Goal: Navigation & Orientation: Find specific page/section

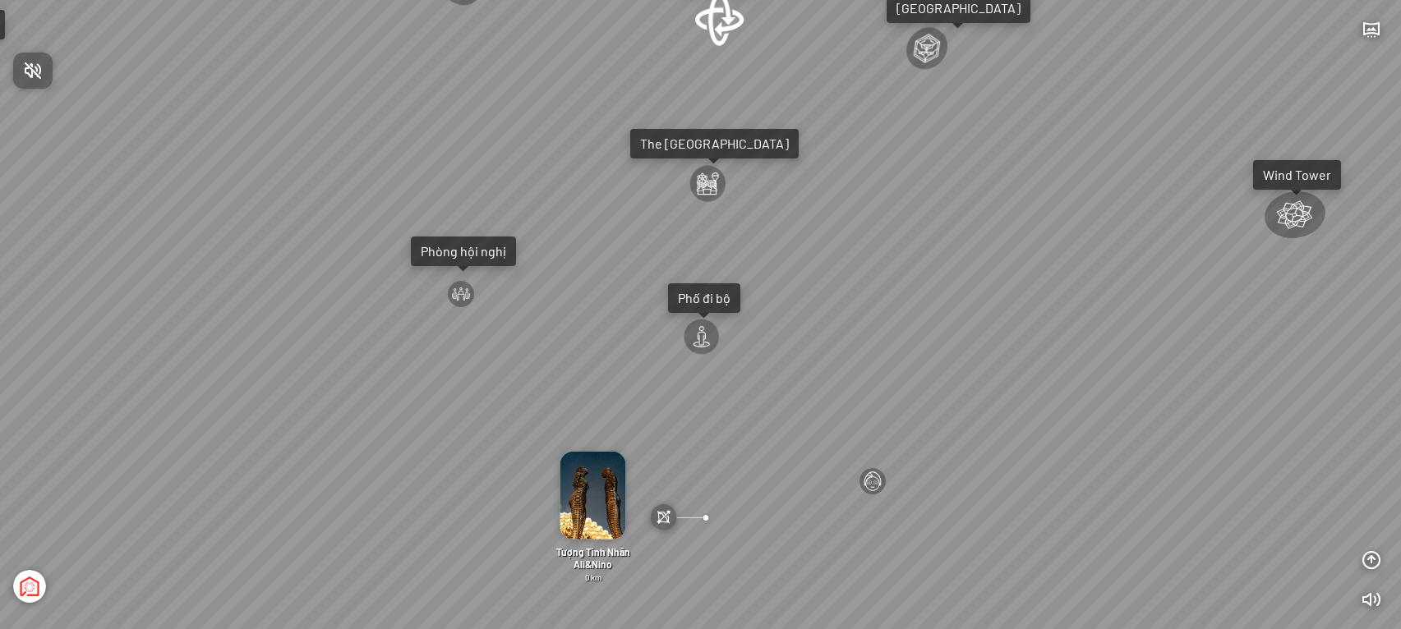
click at [731, 22] on div at bounding box center [700, 314] width 1401 height 629
click at [712, 22] on div at bounding box center [720, 19] width 53 height 56
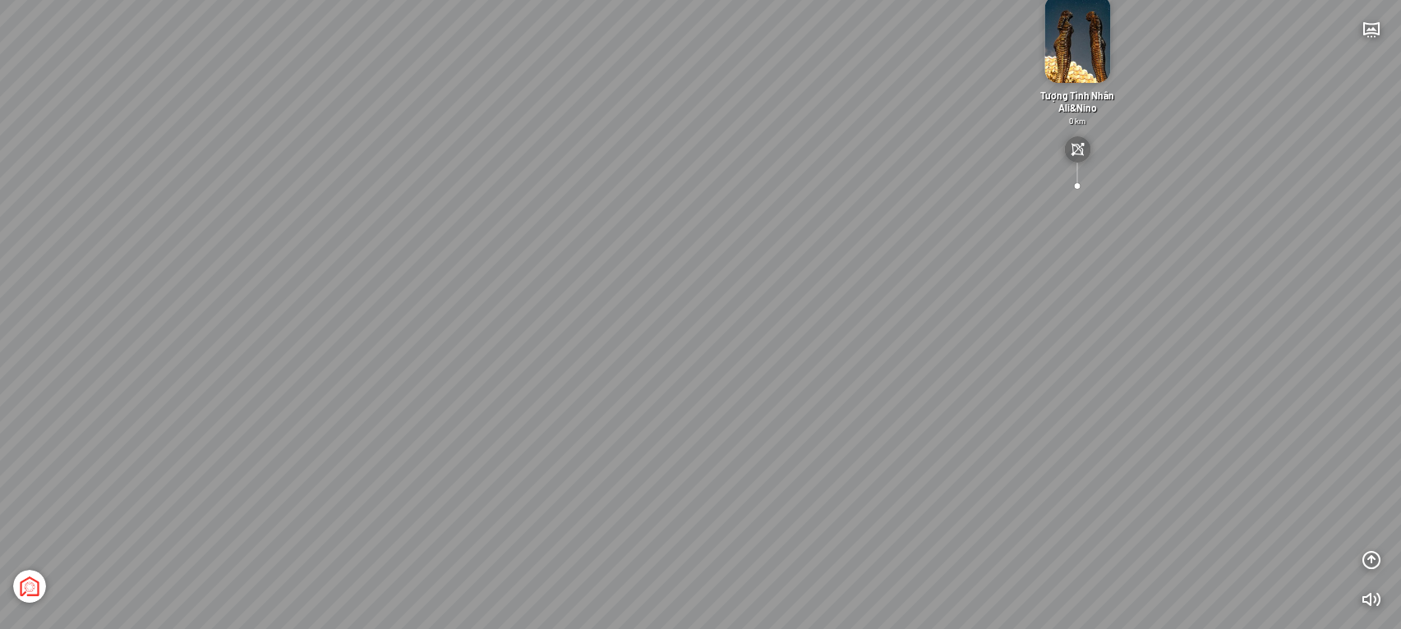
drag, startPoint x: 643, startPoint y: 374, endPoint x: 738, endPoint y: 448, distance: 120.6
click at [922, 342] on div "[GEOGRAPHIC_DATA] 3.6 km KN Links [GEOGRAPHIC_DATA] 5.9 km Thể Thao Bãi Biển 0 …" at bounding box center [700, 314] width 1401 height 629
drag, startPoint x: 758, startPoint y: 469, endPoint x: 764, endPoint y: 327, distance: 142.3
click at [756, 298] on div "[GEOGRAPHIC_DATA] 3.6 km KN Links [GEOGRAPHIC_DATA] 5.9 km Thể Thao Bãi Biển 0 …" at bounding box center [700, 314] width 1401 height 629
drag, startPoint x: 863, startPoint y: 364, endPoint x: 863, endPoint y: 404, distance: 40.3
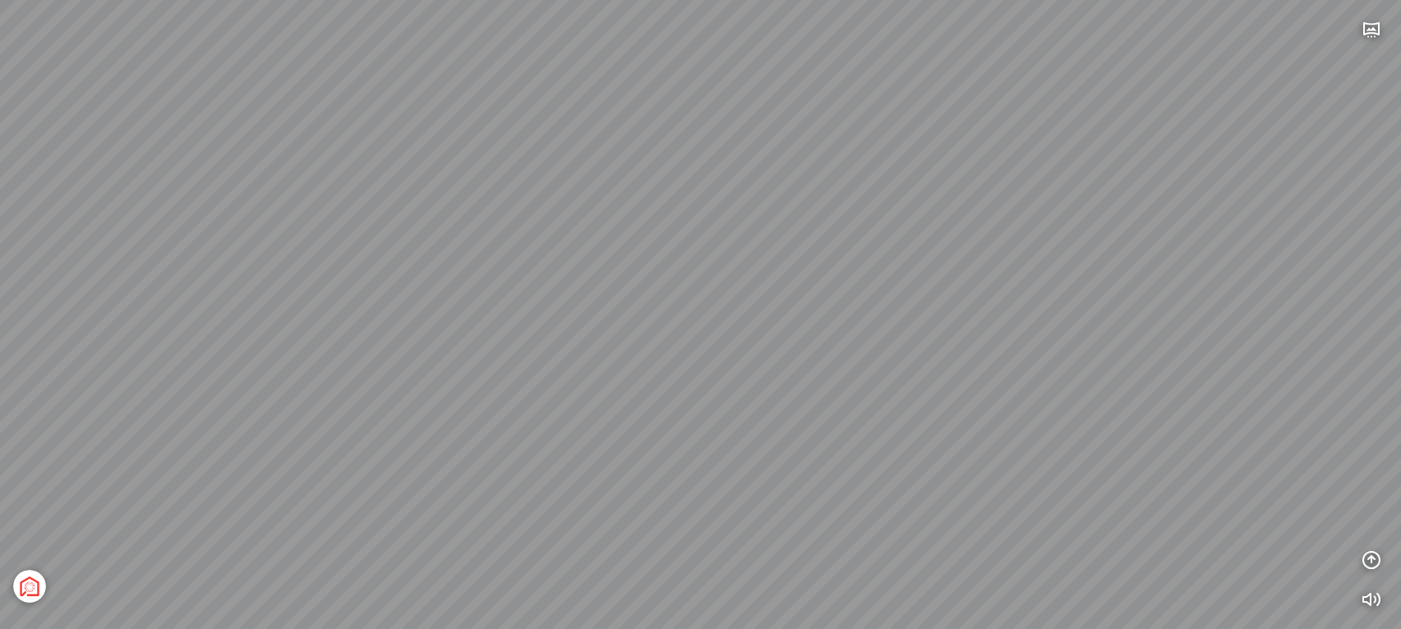
click at [863, 404] on div "[GEOGRAPHIC_DATA] 3.6 km KN Links [GEOGRAPHIC_DATA] 5.9 km Thể Thao Bãi Biển 0 …" at bounding box center [700, 314] width 1401 height 629
drag, startPoint x: 851, startPoint y: 364, endPoint x: 846, endPoint y: 462, distance: 97.9
click at [846, 462] on div "[GEOGRAPHIC_DATA] 3.6 km KN Links [GEOGRAPHIC_DATA] 5.9 km Thể Thao Bãi Biển 0 …" at bounding box center [700, 314] width 1401 height 629
drag, startPoint x: 917, startPoint y: 311, endPoint x: 894, endPoint y: 386, distance: 79.0
click at [894, 386] on div "[GEOGRAPHIC_DATA] 3.6 km KN Links [GEOGRAPHIC_DATA] 5.9 km Thể Thao Bãi Biển 0 …" at bounding box center [700, 314] width 1401 height 629
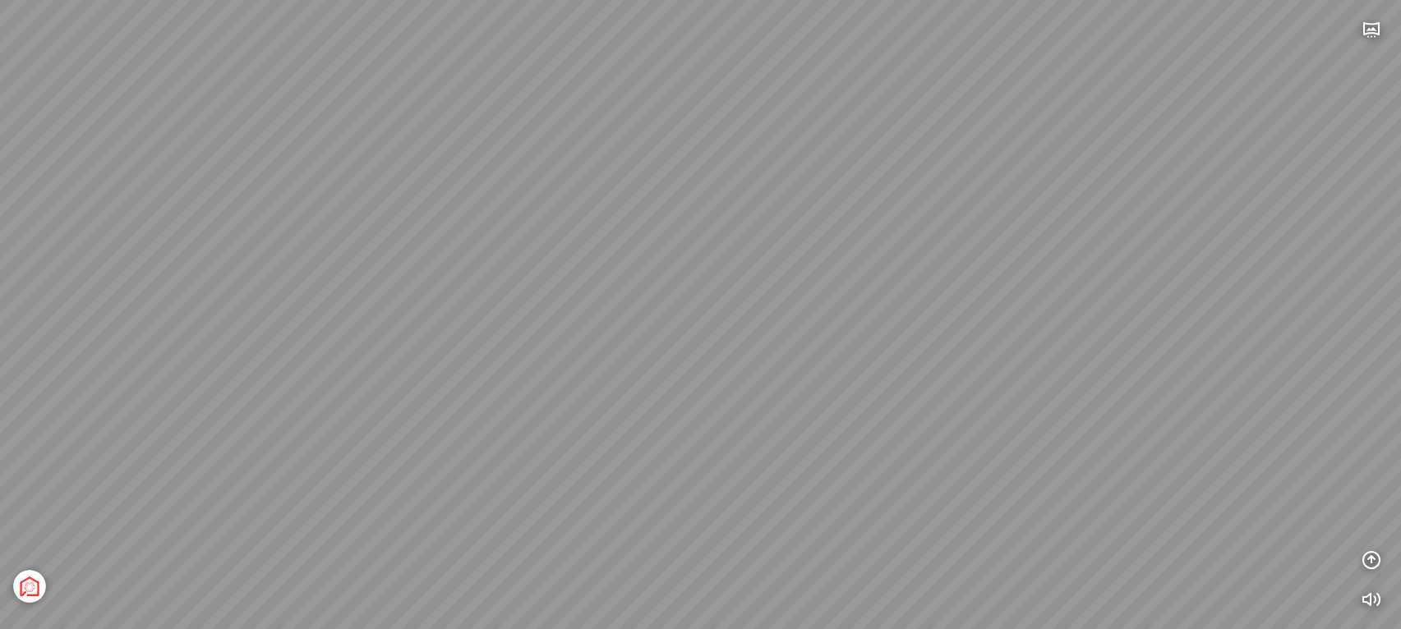
drag, startPoint x: 1086, startPoint y: 25, endPoint x: 1082, endPoint y: 38, distance: 13.0
click at [1086, 27] on div "[GEOGRAPHIC_DATA] 3.6 km KN Links [GEOGRAPHIC_DATA] 5.9 km Thể Thao Bãi Biển 0 …" at bounding box center [700, 314] width 1401 height 629
drag, startPoint x: 764, startPoint y: 256, endPoint x: 1257, endPoint y: 223, distance: 494.1
click at [1400, 177] on html "INFO: krpano 1.20.8 (build [DATE]) INFO: HTML5/Desktop - Chrome 141.0 - WebGL I…" at bounding box center [700, 314] width 1401 height 629
drag, startPoint x: 791, startPoint y: 277, endPoint x: 692, endPoint y: 260, distance: 100.9
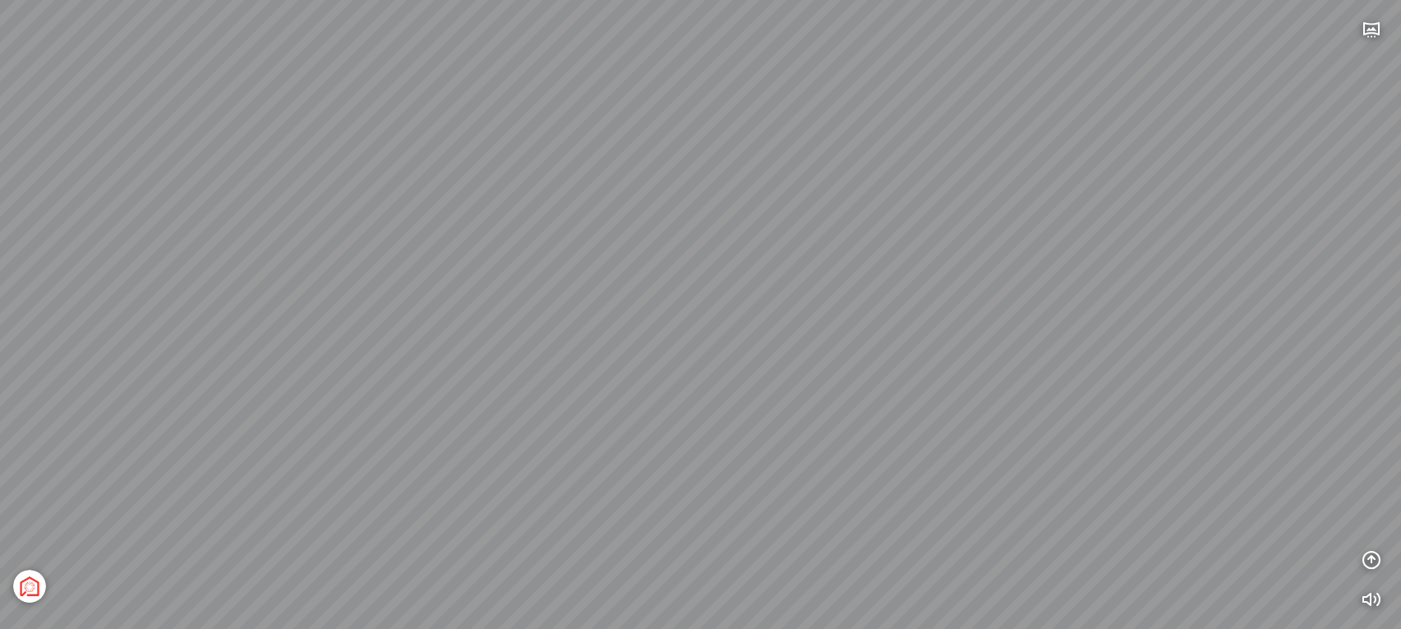
click at [1309, 349] on div "[GEOGRAPHIC_DATA] [GEOGRAPHIC_DATA] [GEOGRAPHIC_DATA] The [GEOGRAPHIC_DATA] Tổn…" at bounding box center [700, 314] width 1401 height 629
drag, startPoint x: 417, startPoint y: 157, endPoint x: 1150, endPoint y: 425, distance: 781.2
click at [1167, 423] on div "[GEOGRAPHIC_DATA] [GEOGRAPHIC_DATA] [GEOGRAPHIC_DATA] The [GEOGRAPHIC_DATA] Tổn…" at bounding box center [700, 314] width 1401 height 629
drag, startPoint x: 992, startPoint y: 420, endPoint x: 849, endPoint y: 339, distance: 164.5
click at [849, 339] on div "[GEOGRAPHIC_DATA] [GEOGRAPHIC_DATA] [GEOGRAPHIC_DATA] The [GEOGRAPHIC_DATA] Tổn…" at bounding box center [700, 314] width 1401 height 629
